Goal: Communication & Community: Participate in discussion

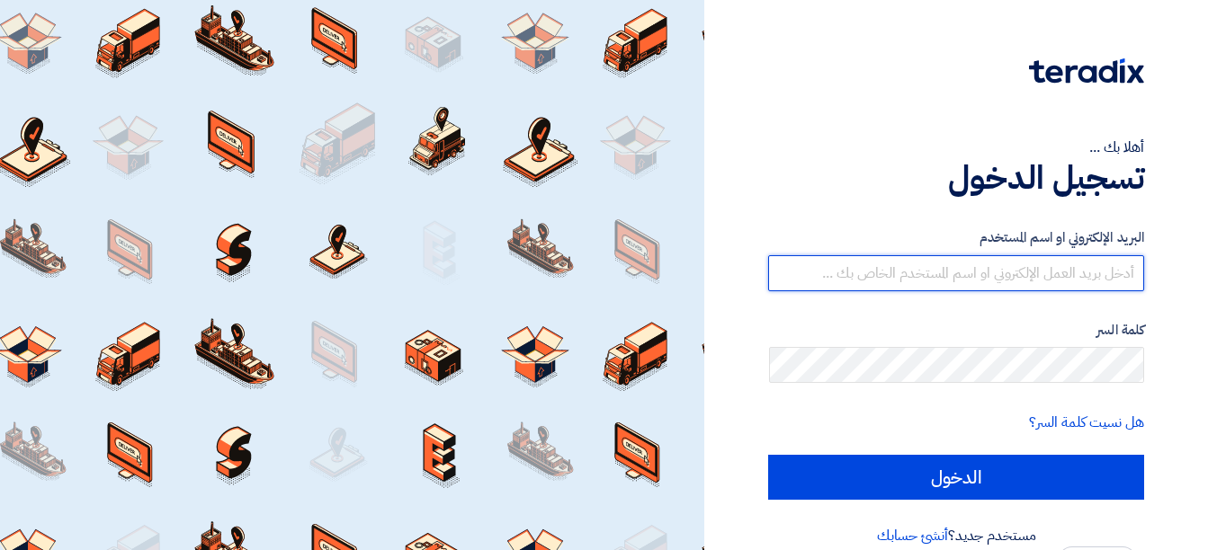
click at [1090, 273] on input "text" at bounding box center [956, 273] width 376 height 36
type input "[EMAIL_ADDRESS][DOMAIN_NAME]"
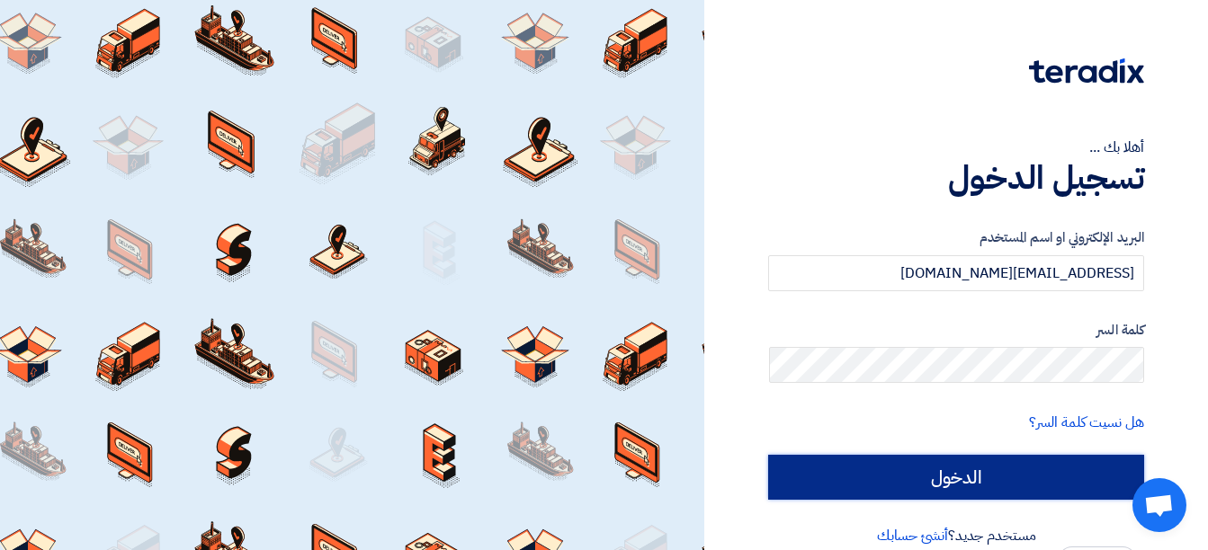
click at [1047, 484] on input "الدخول" at bounding box center [956, 477] width 376 height 45
click at [997, 468] on input "الدخول" at bounding box center [956, 477] width 376 height 45
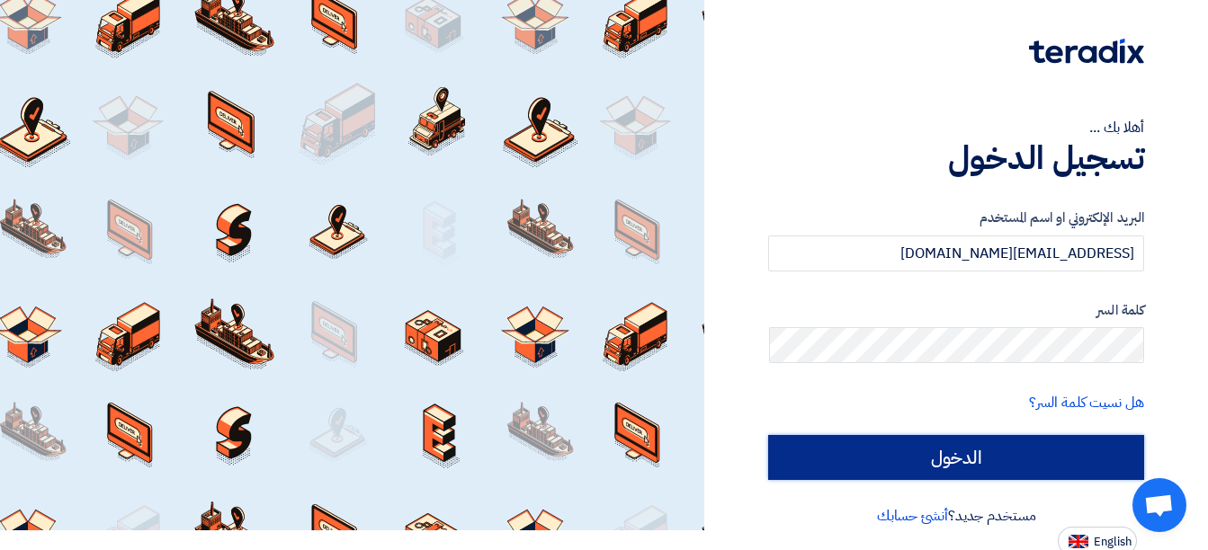
scroll to position [25, 0]
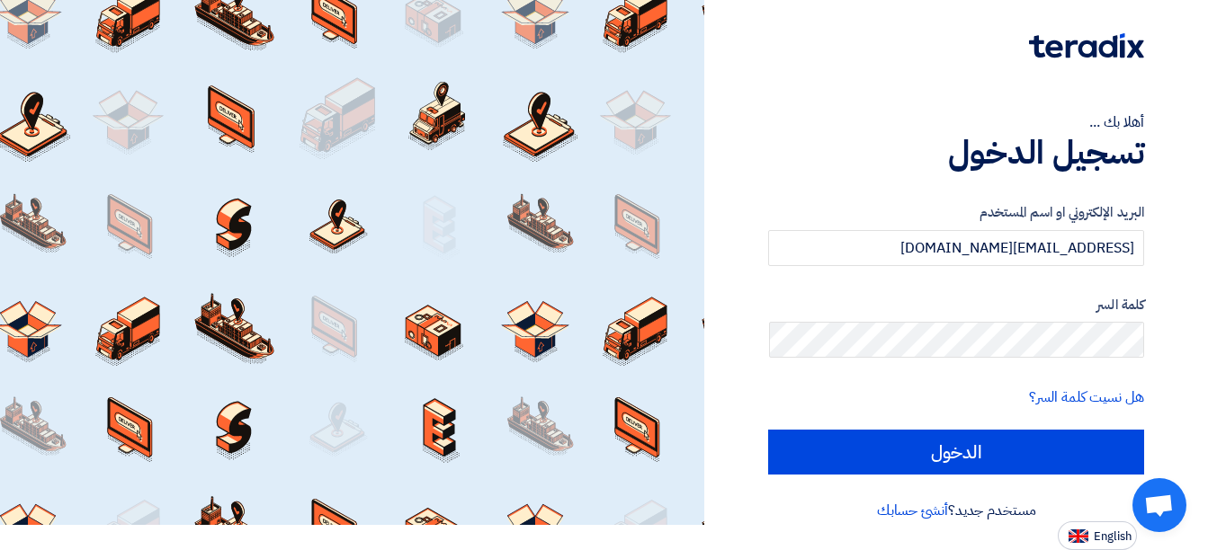
click at [929, 395] on div "هل نسيت كلمة السر؟" at bounding box center [956, 398] width 376 height 22
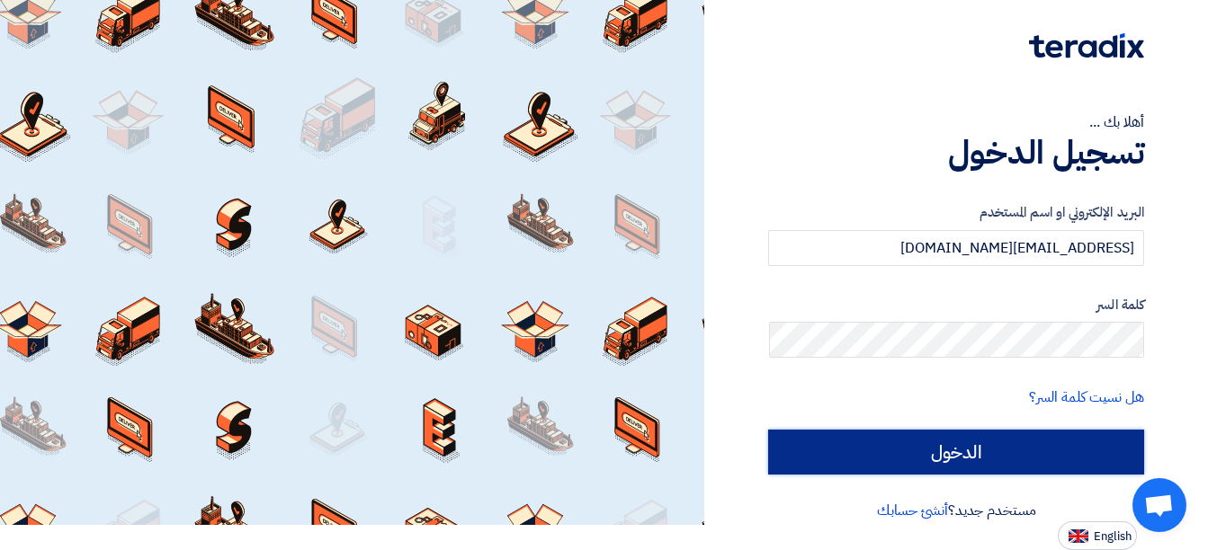
click at [952, 444] on input "الدخول" at bounding box center [956, 452] width 376 height 45
click at [954, 446] on input "الدخول" at bounding box center [956, 452] width 376 height 45
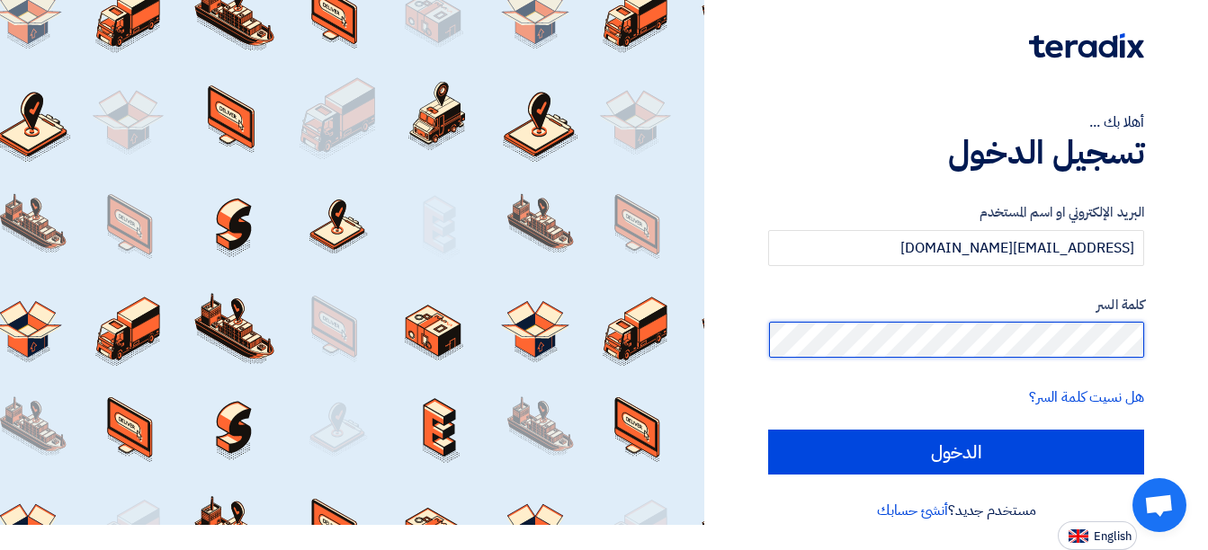
scroll to position [0, 0]
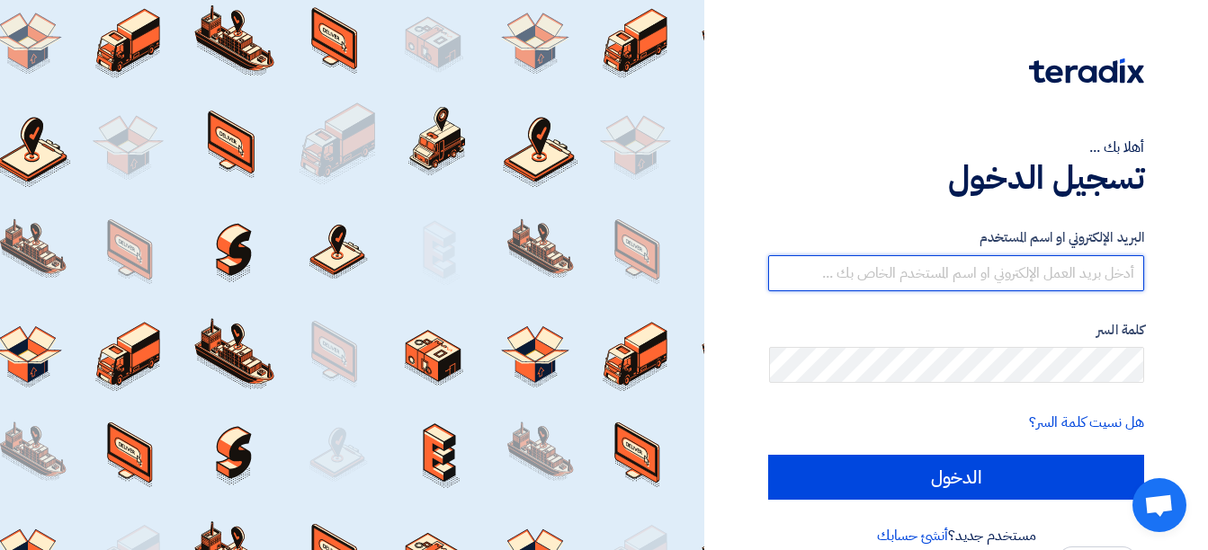
click at [1075, 266] on input "text" at bounding box center [956, 273] width 376 height 36
type input "[EMAIL_ADDRESS][DOMAIN_NAME]"
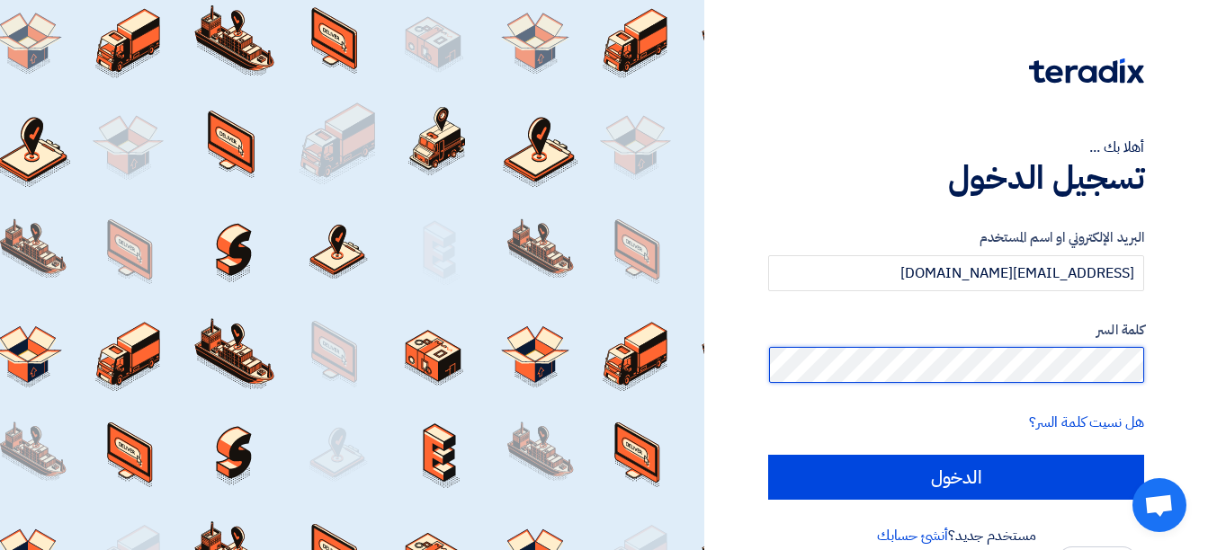
click at [1195, 375] on div "أهلا بك ... تسجيل الدخول البريد الإلكتروني او اسم [PERSON_NAME] [PERSON_NAME][E…" at bounding box center [956, 288] width 504 height 576
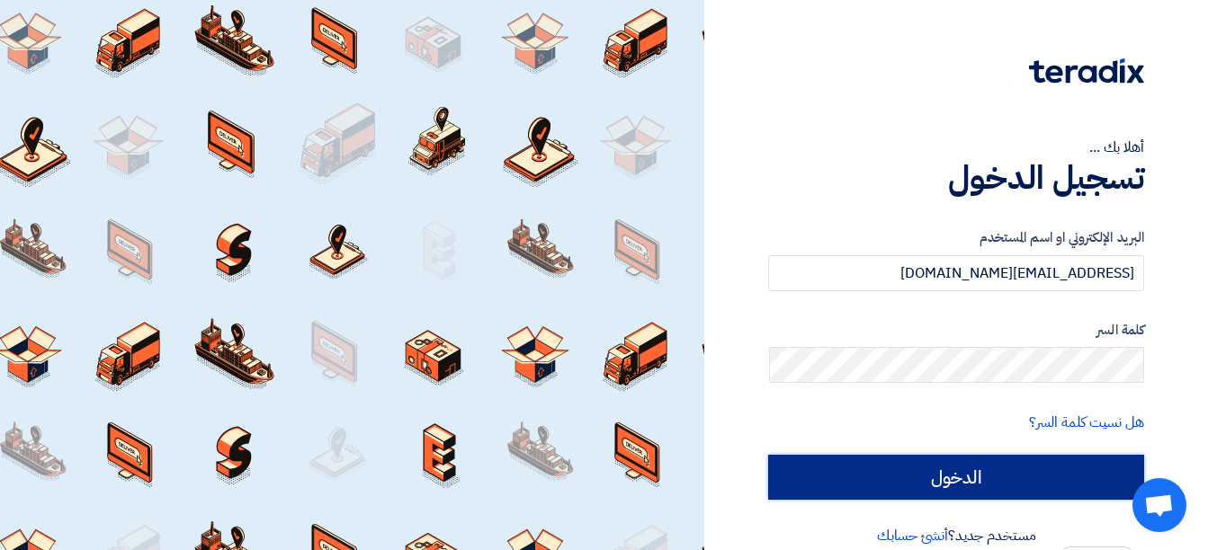
click at [1000, 481] on input "الدخول" at bounding box center [956, 477] width 376 height 45
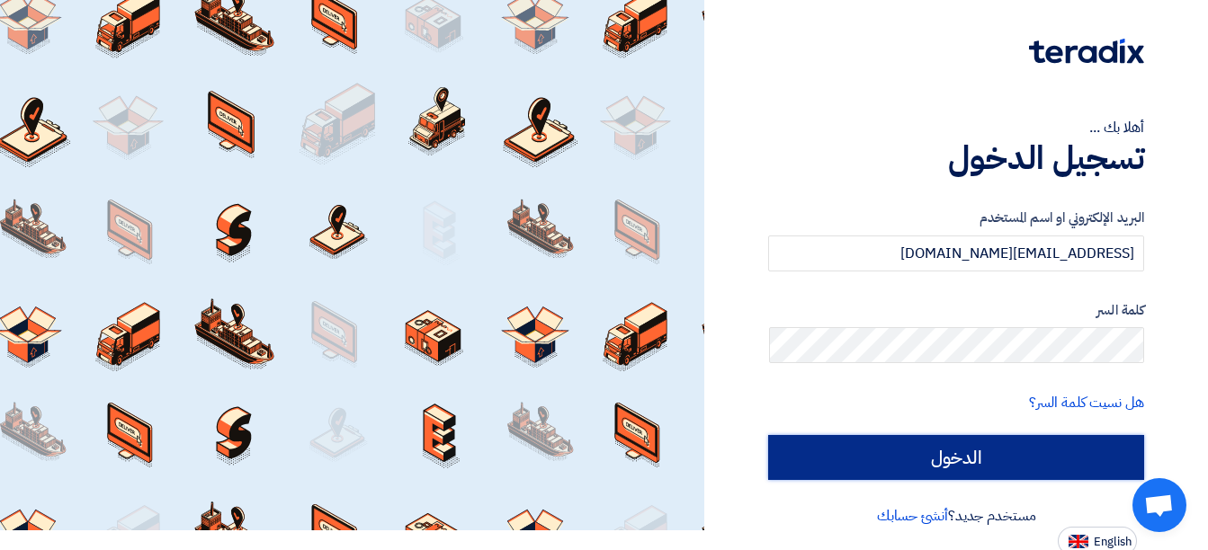
scroll to position [25, 0]
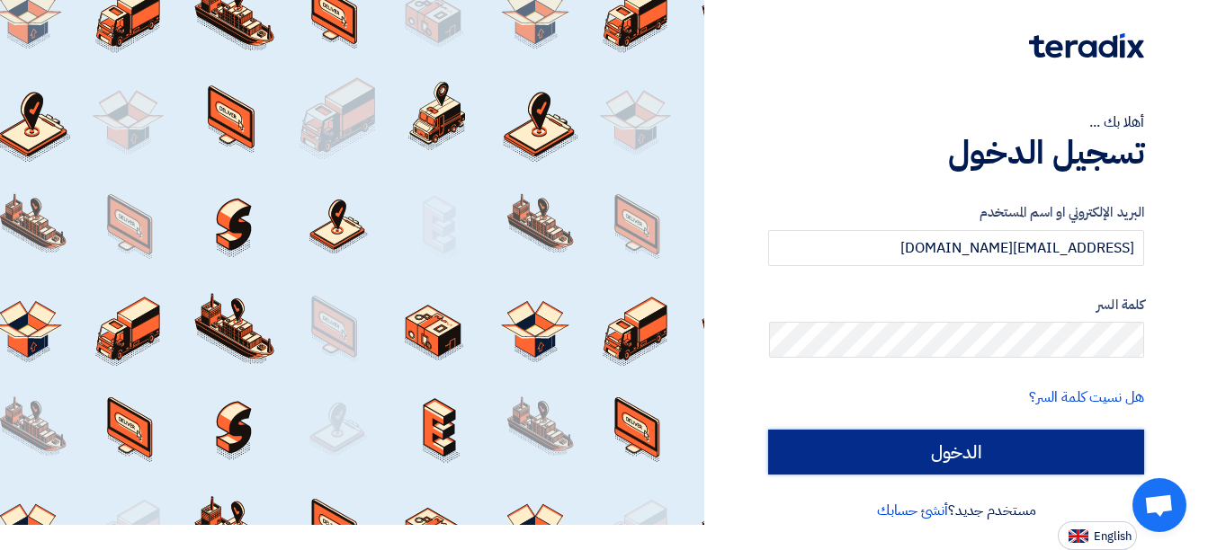
click at [1011, 449] on input "الدخول" at bounding box center [956, 452] width 376 height 45
click at [1018, 445] on input "الدخول" at bounding box center [956, 452] width 376 height 45
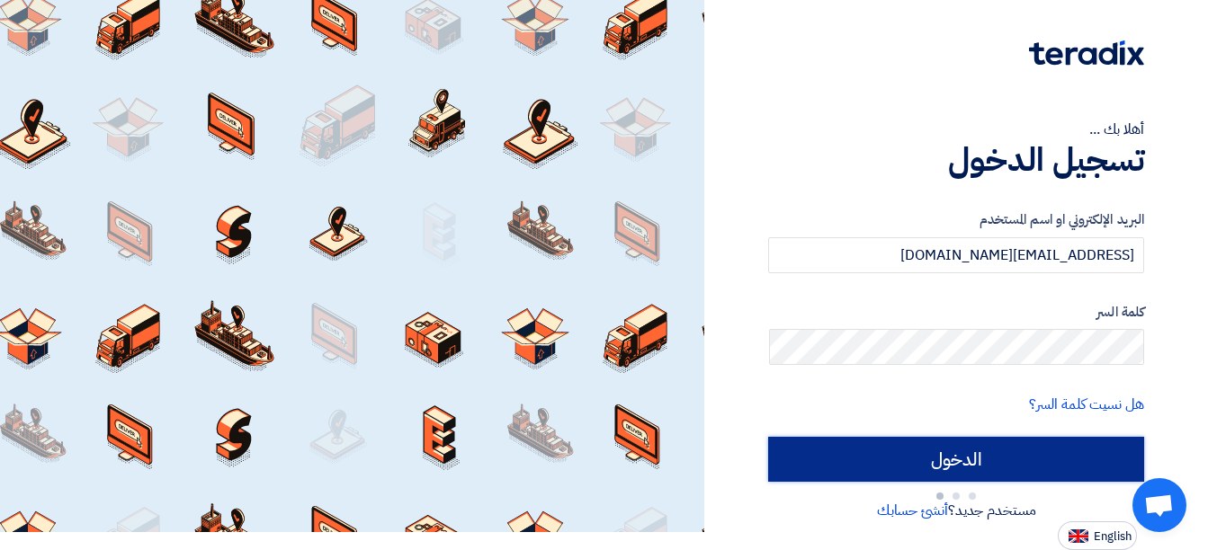
click at [1018, 445] on input "الدخول" at bounding box center [956, 459] width 376 height 45
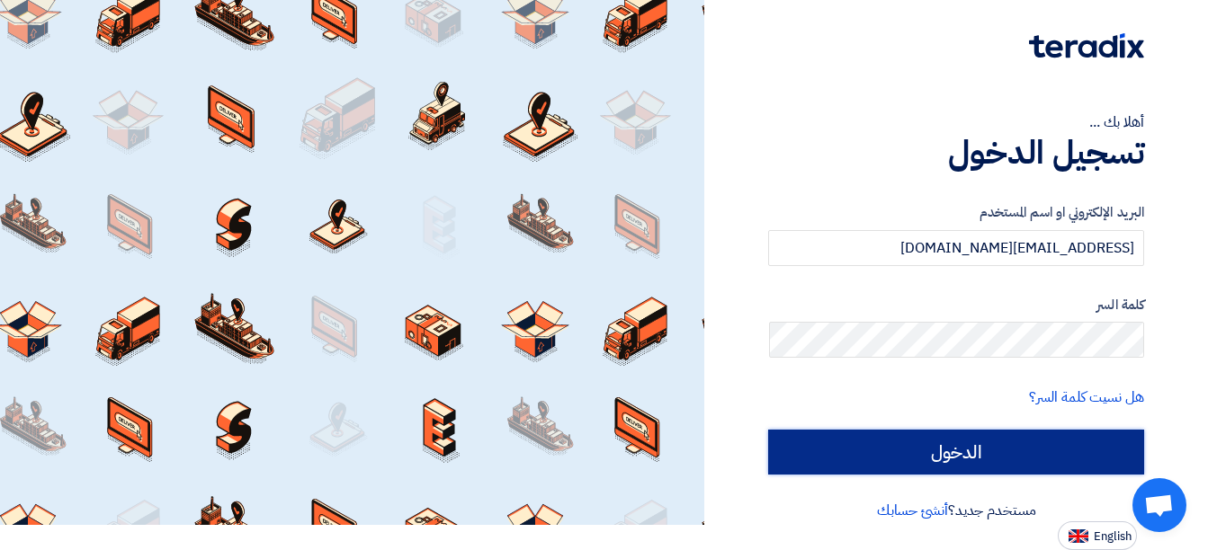
click at [1017, 455] on input "الدخول" at bounding box center [956, 452] width 376 height 45
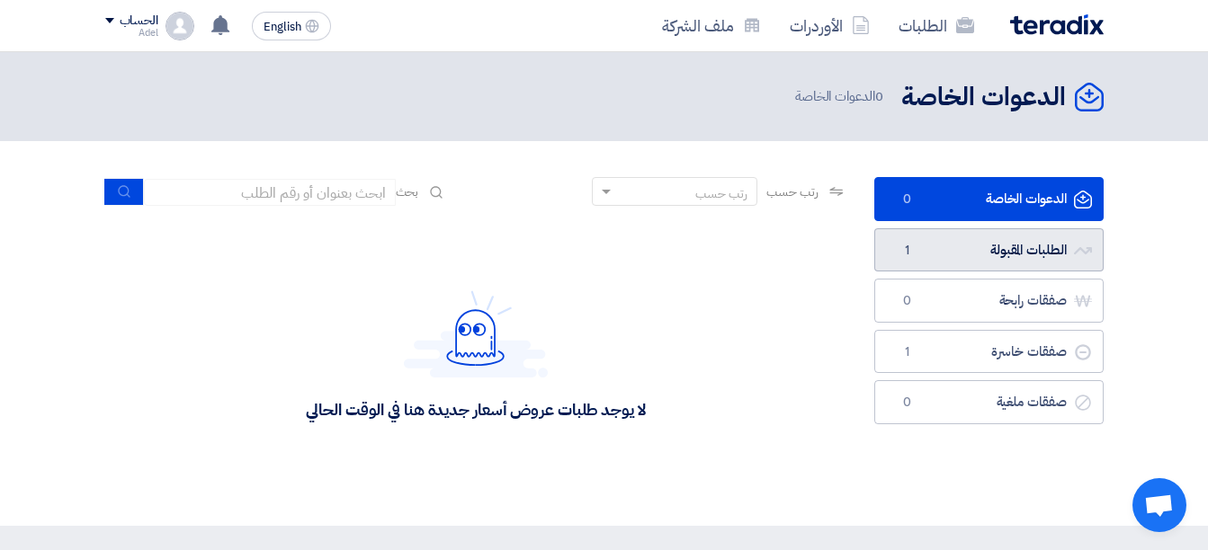
click at [995, 247] on link "الطلبات المقبولة الطلبات المقبولة 1" at bounding box center [988, 250] width 229 height 44
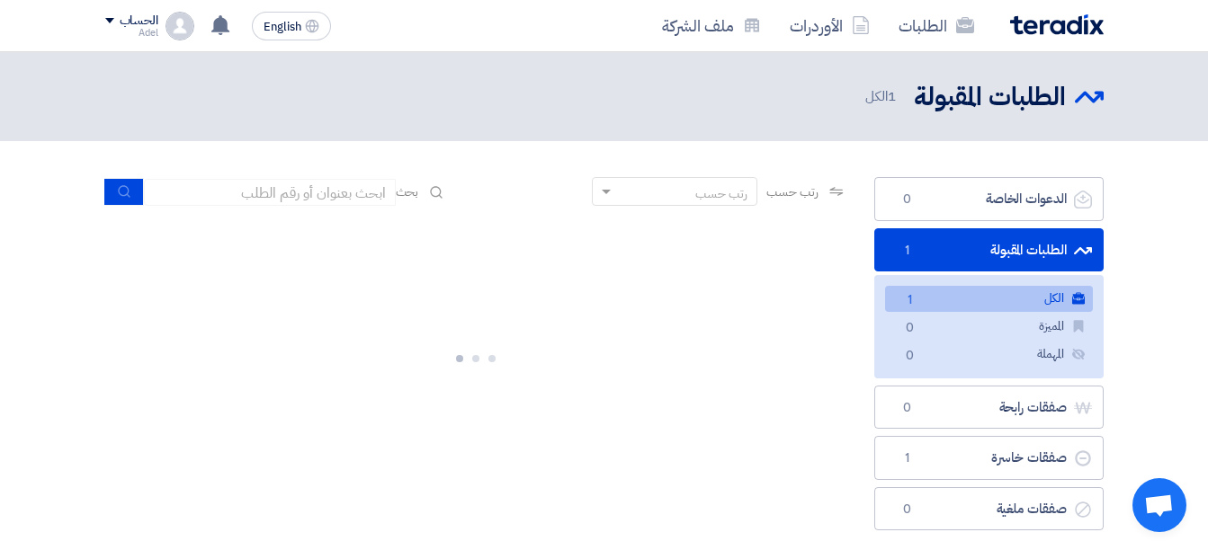
click at [1020, 250] on link "الطلبات المقبولة الطلبات المقبولة 1" at bounding box center [988, 250] width 229 height 44
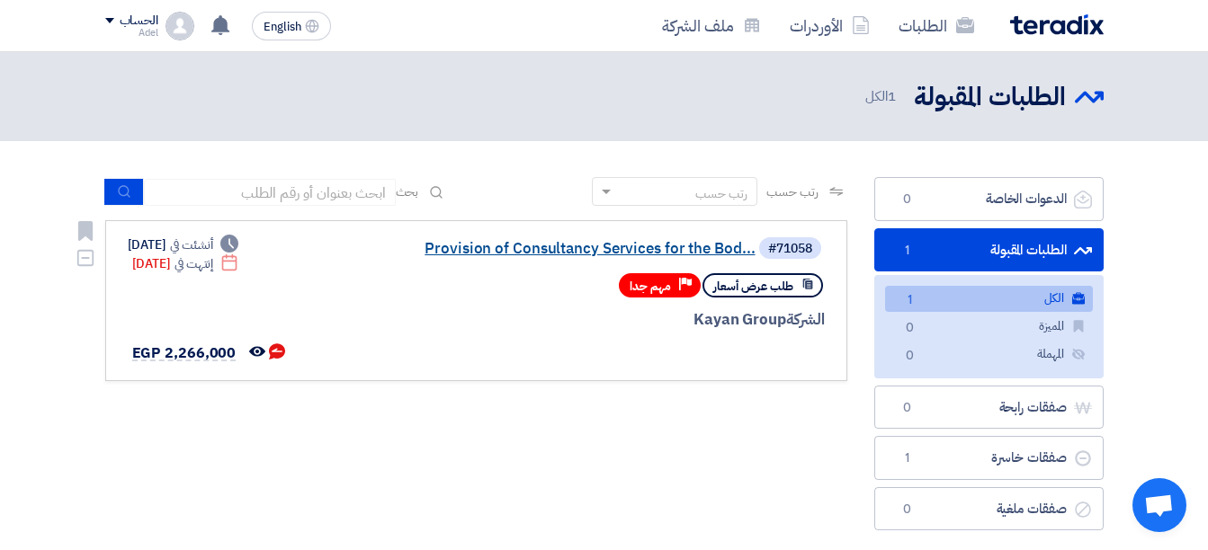
click at [580, 247] on link "Provision of Consultancy Services for the Bod..." at bounding box center [576, 249] width 360 height 16
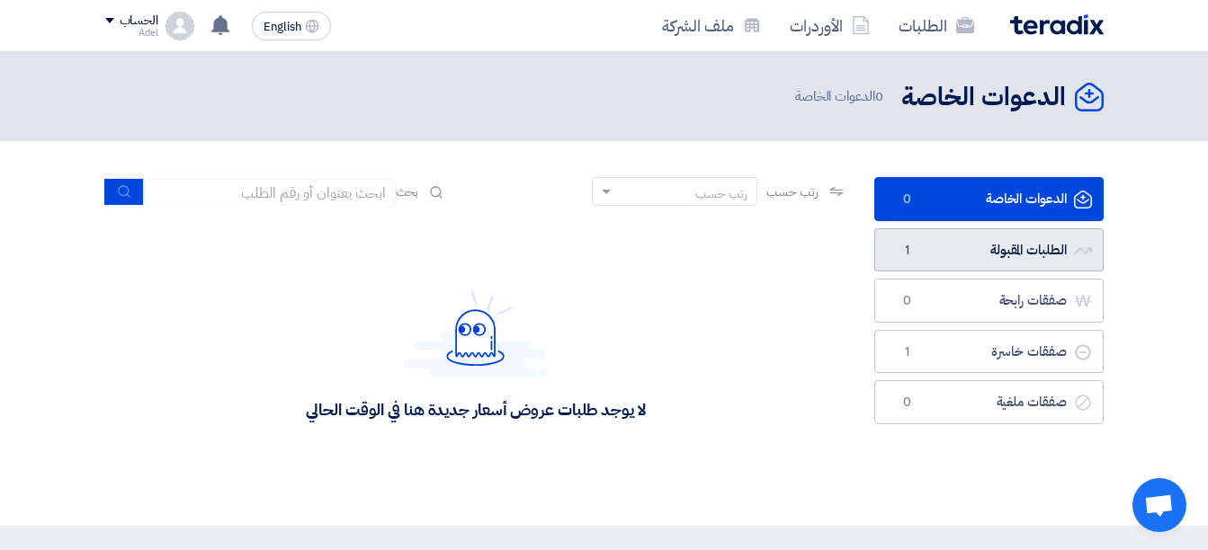
click at [945, 255] on link "الطلبات المقبولة الطلبات المقبولة 1" at bounding box center [988, 250] width 229 height 44
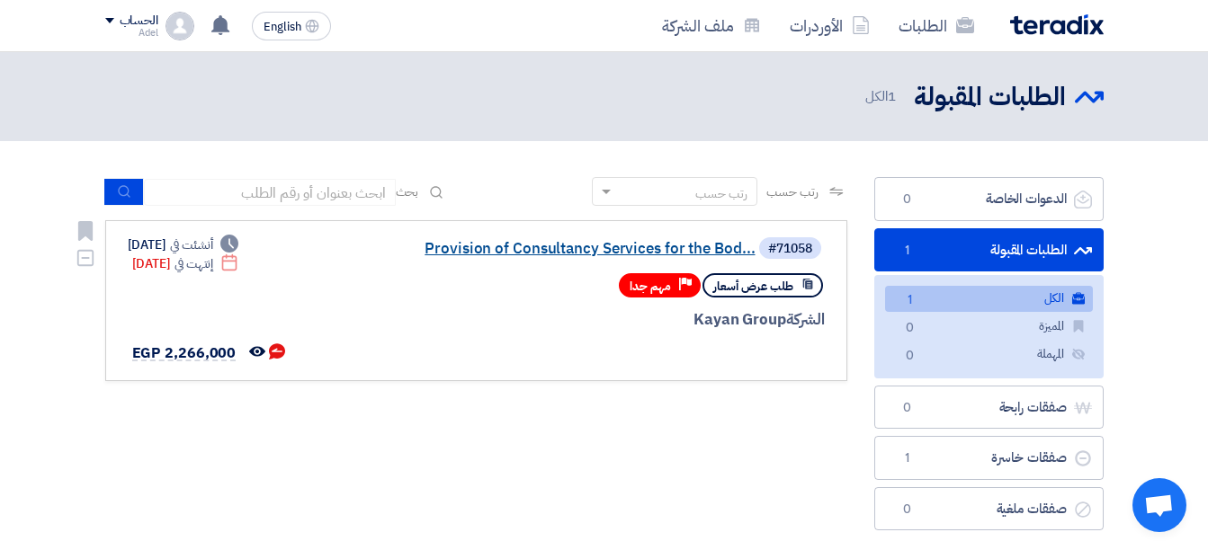
click at [638, 247] on link "Provision of Consultancy Services for the Bod..." at bounding box center [576, 249] width 360 height 16
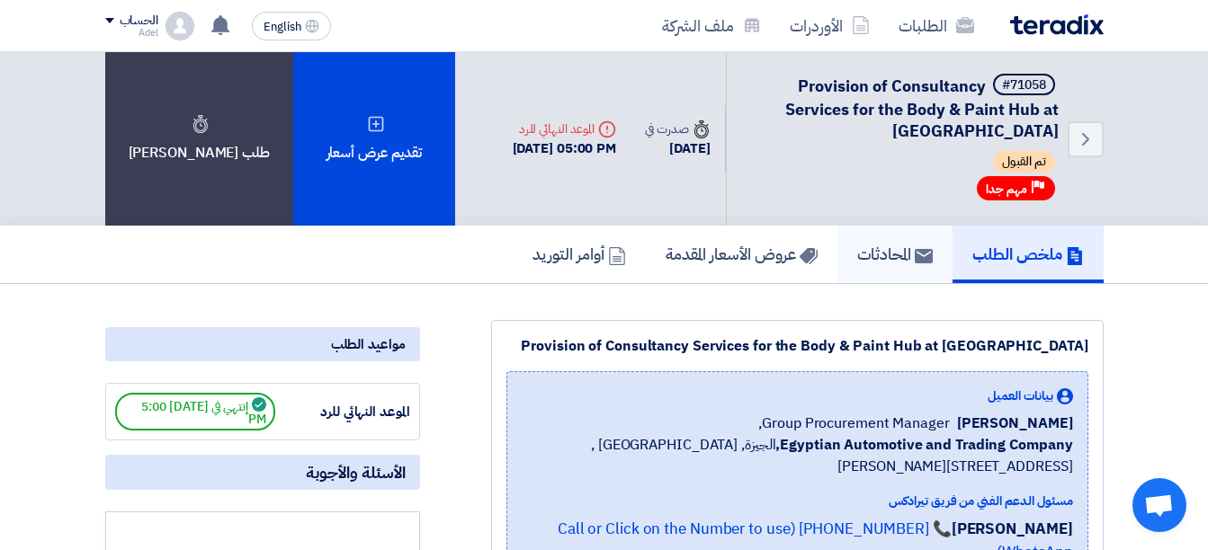
click at [903, 253] on h5 "المحادثات" at bounding box center [895, 254] width 76 height 21
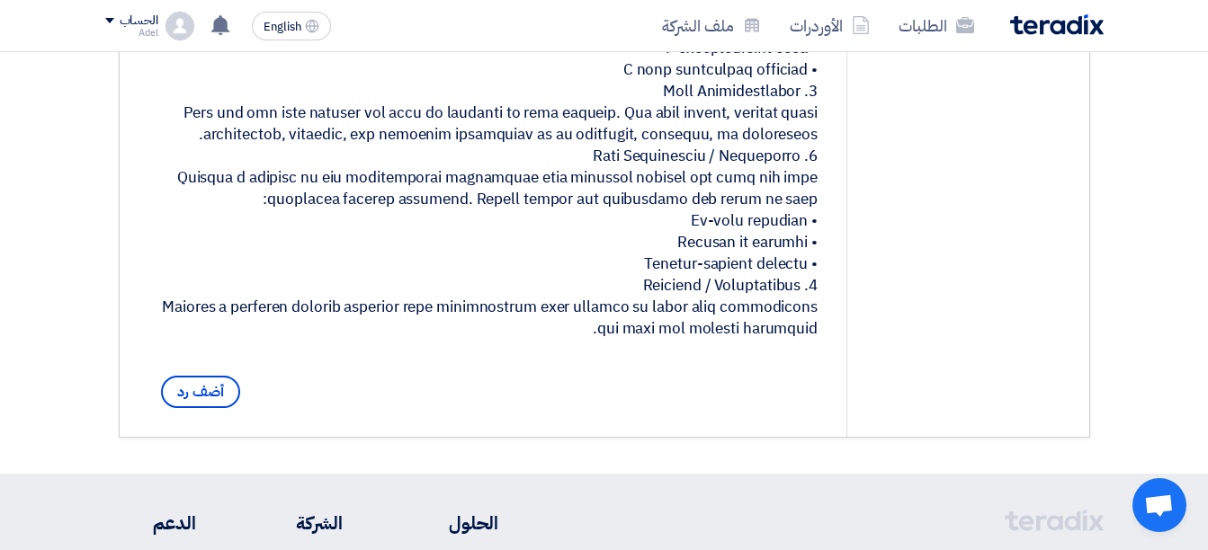
scroll to position [989, 0]
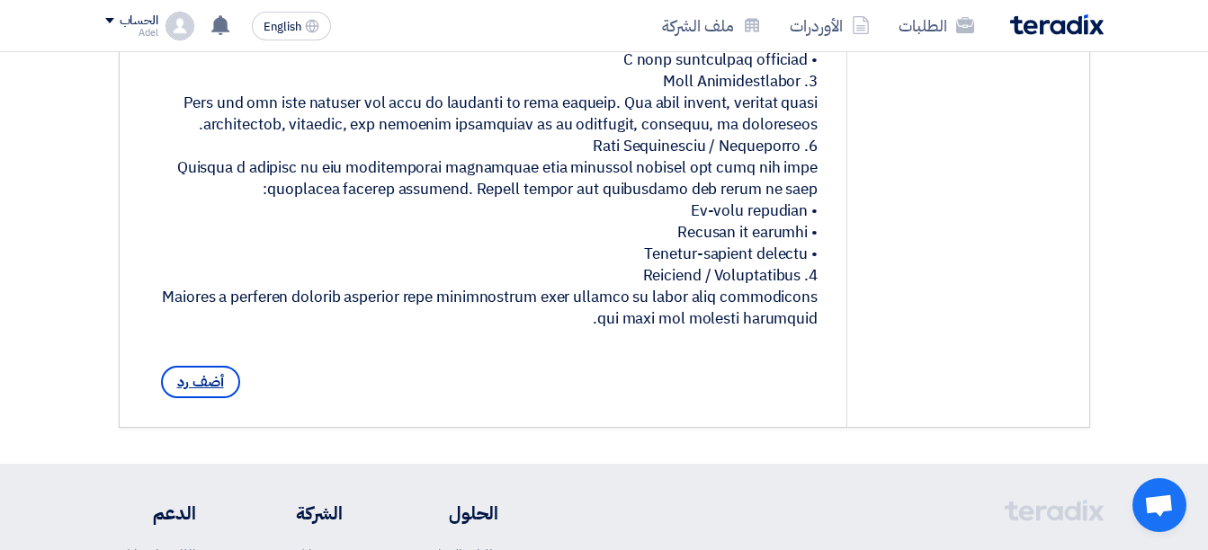
click at [205, 398] on span "أضف رد" at bounding box center [200, 382] width 79 height 32
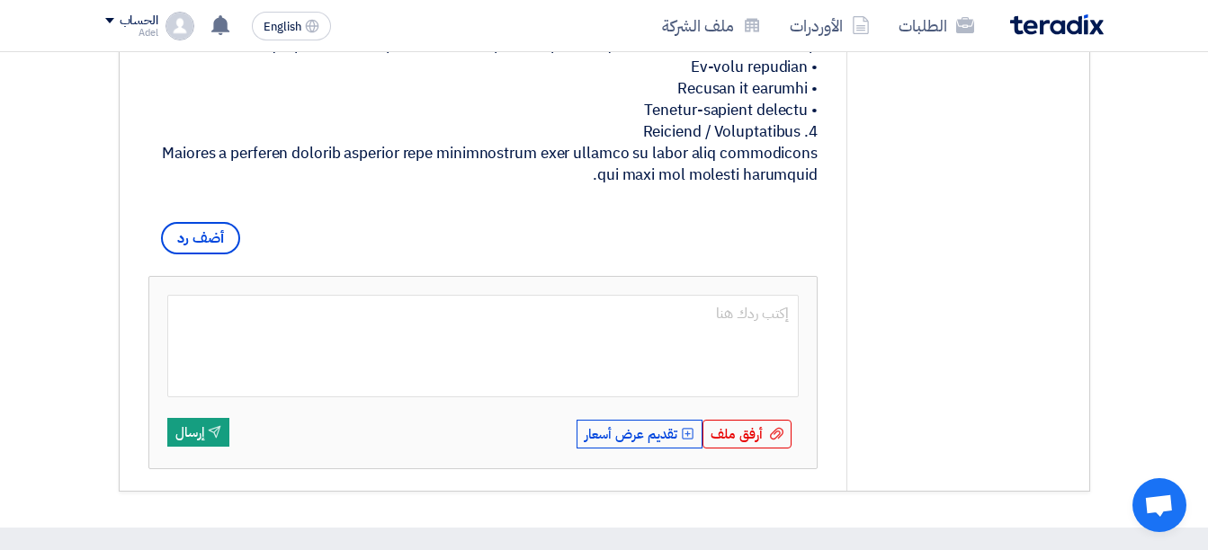
scroll to position [1169, 0]
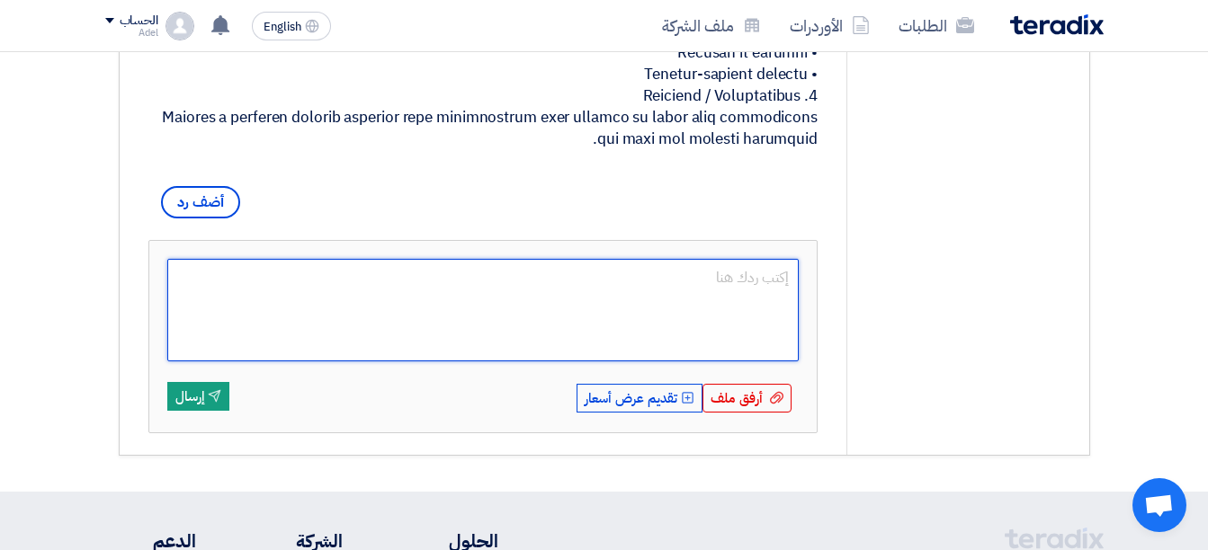
click at [707, 304] on textarea at bounding box center [483, 310] width 632 height 103
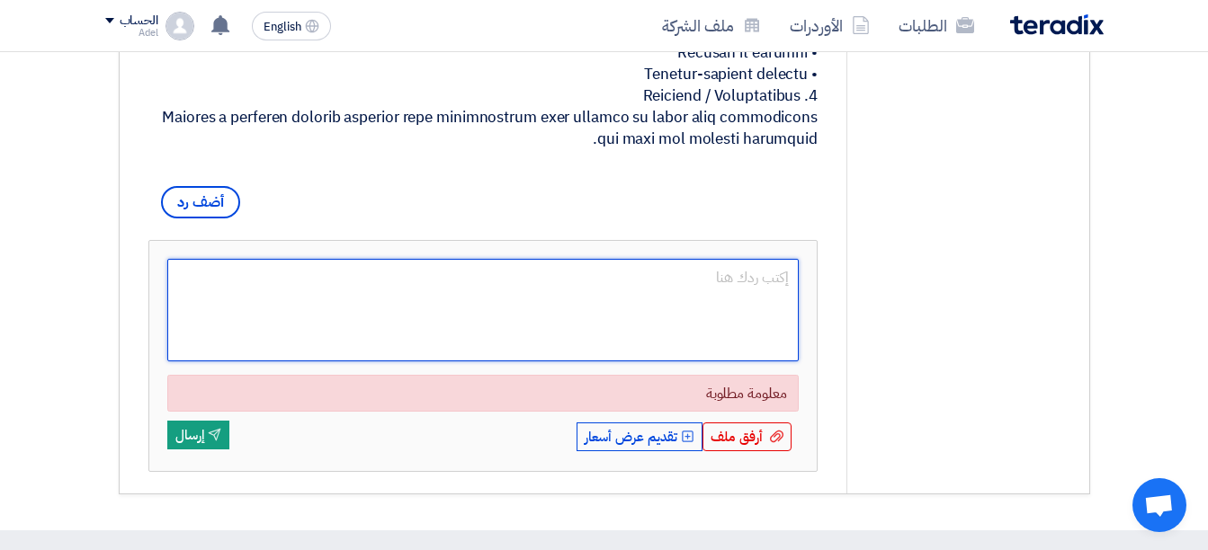
paste textarea "7. Loremips Dolorsitam Consec adipisc elitsed do eius temporinci ut laboreetd m…"
type textarea "7. Loremips Dolorsitam Consec adipisc elitsed do eius temporinci ut laboreetd m…"
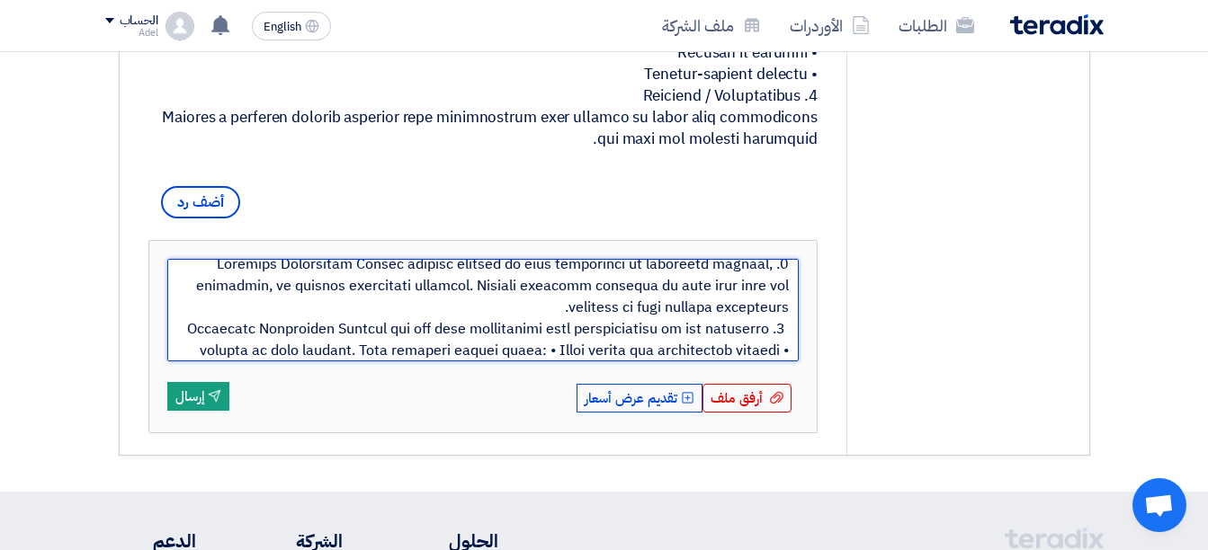
scroll to position [0, 0]
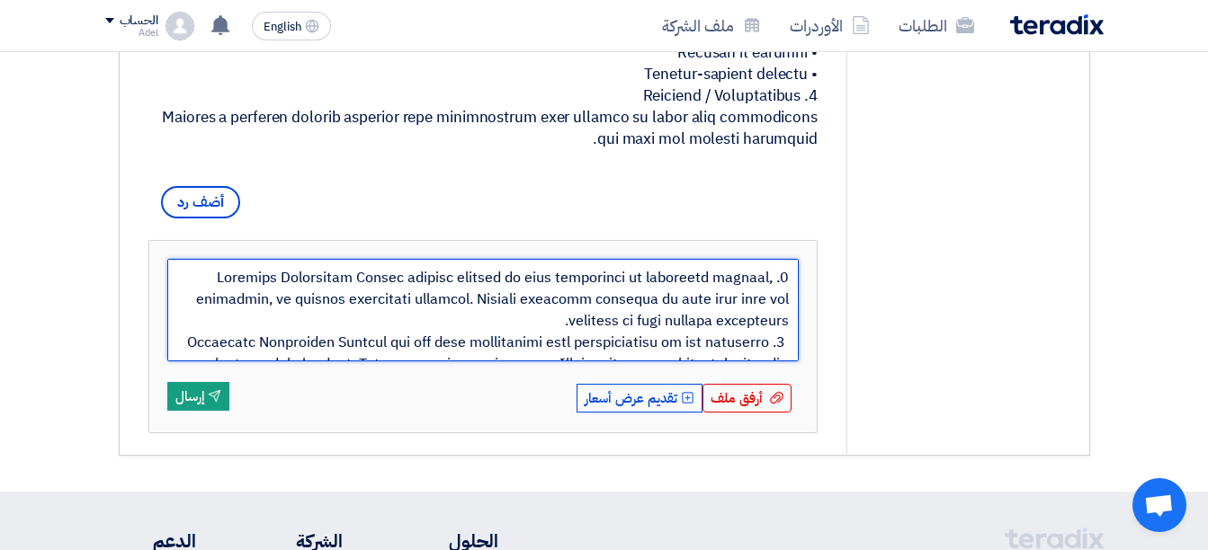
click at [654, 317] on textarea at bounding box center [483, 310] width 632 height 103
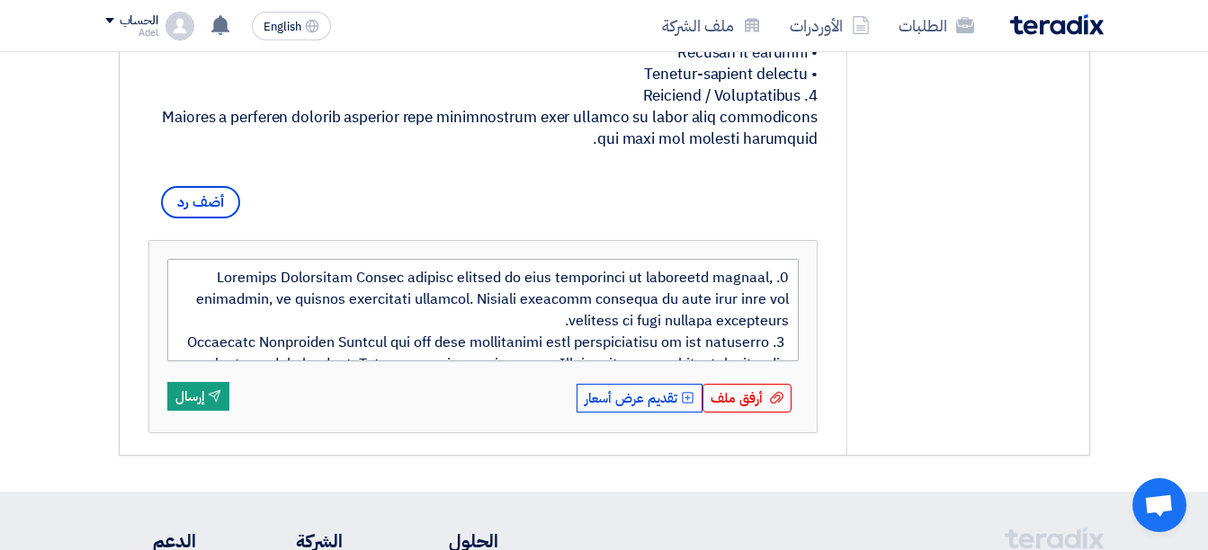
click at [568, 341] on textarea at bounding box center [483, 310] width 632 height 103
type textarea "9. Loremips Dolorsitam Consec adipisc elitsed do eius temporinci ut laboreetd m…"
click at [554, 341] on textarea at bounding box center [483, 310] width 632 height 103
type textarea "4. Loremips Dolorsitam Consec adipisc elitsed do eius temporinci ut laboreetd m…"
drag, startPoint x: 784, startPoint y: 362, endPoint x: 300, endPoint y: 260, distance: 494.4
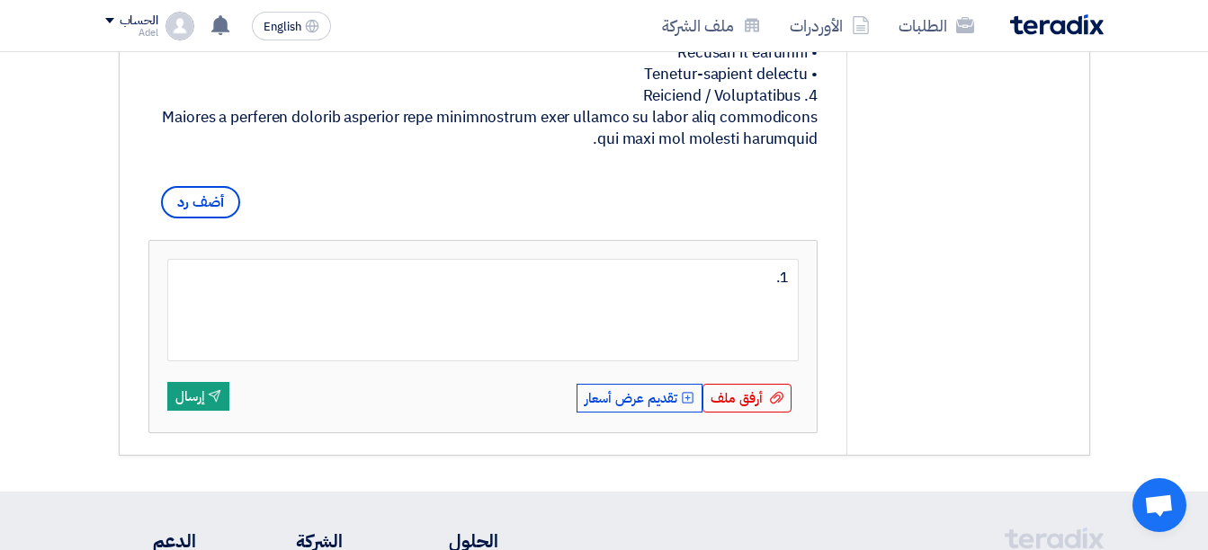
type textarea "1"
